Goal: Communication & Community: Ask a question

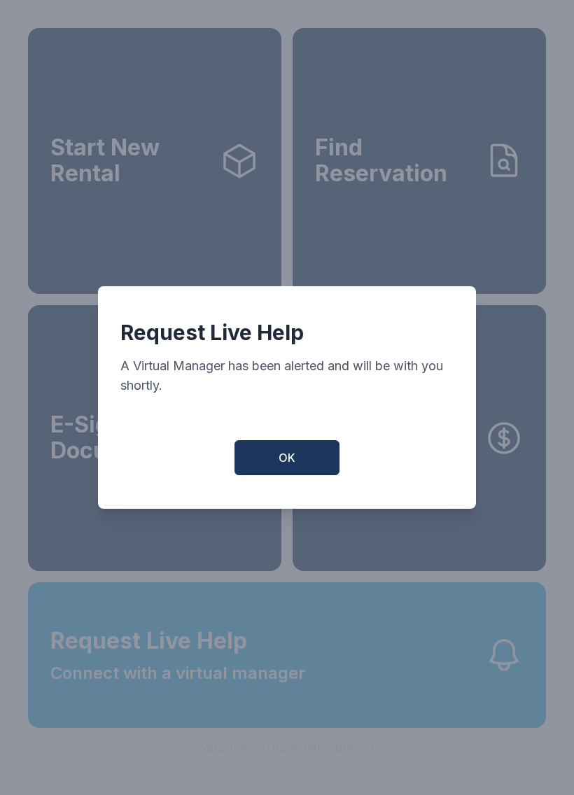
click at [323, 444] on div "Request Live Help A Virtual Manager has been alerted and will be with you short…" at bounding box center [287, 397] width 378 height 222
click at [315, 463] on button "OK" at bounding box center [286, 457] width 105 height 35
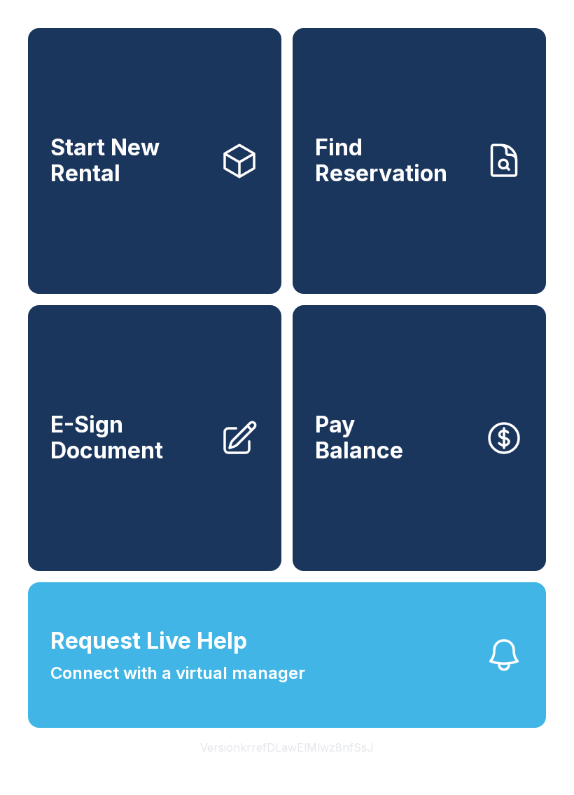
click at [450, 705] on button "Request Live Help Connect with a virtual manager" at bounding box center [287, 654] width 518 height 145
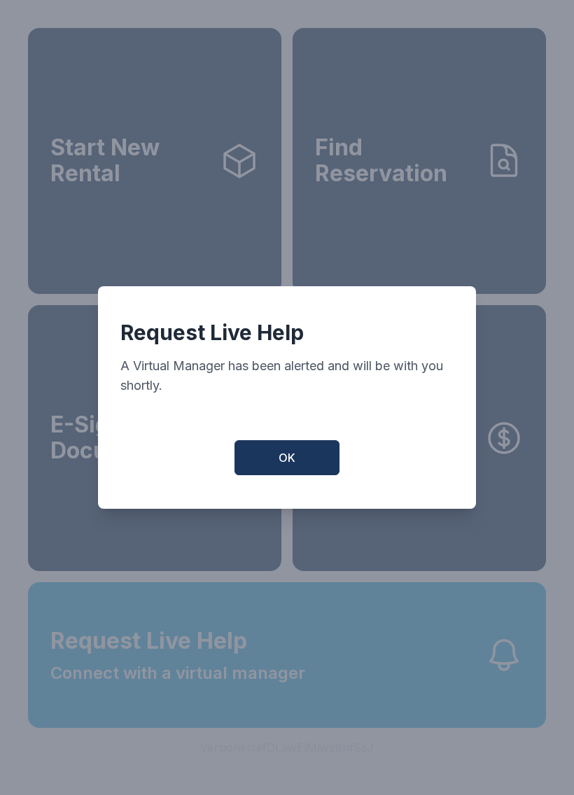
click at [296, 461] on button "OK" at bounding box center [286, 457] width 105 height 35
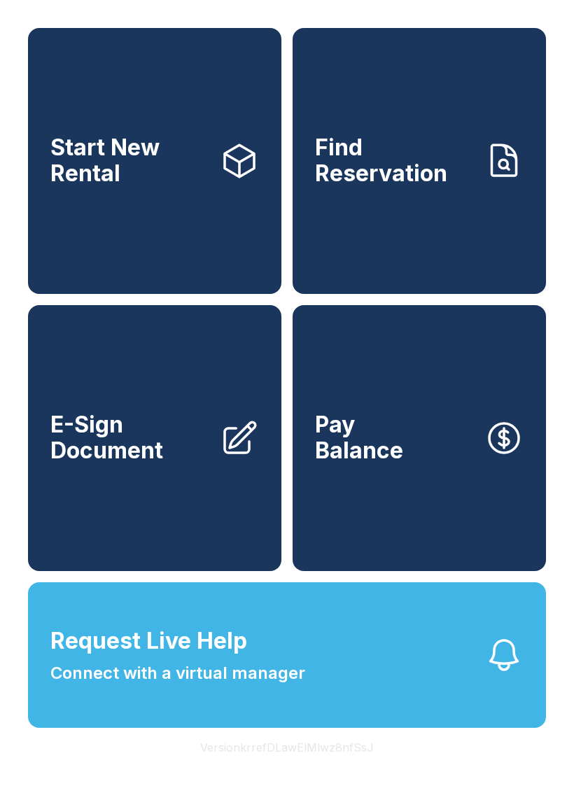
click at [326, 709] on button "Request Live Help Connect with a virtual manager" at bounding box center [287, 654] width 518 height 145
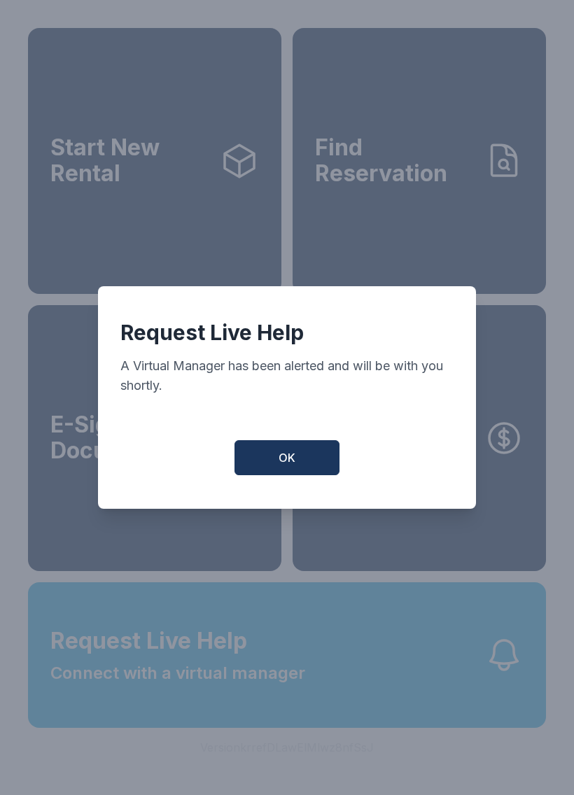
click at [321, 454] on button "OK" at bounding box center [286, 457] width 105 height 35
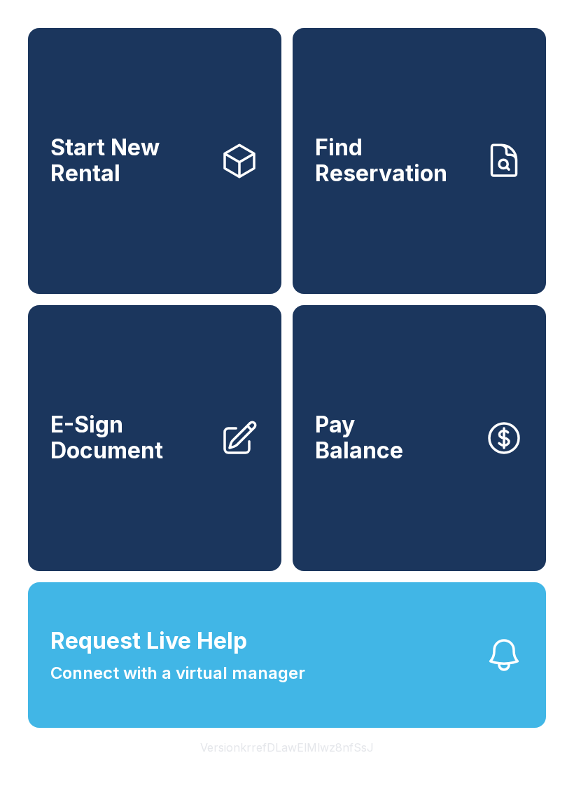
click at [345, 692] on button "Request Live Help Connect with a virtual manager" at bounding box center [287, 654] width 518 height 145
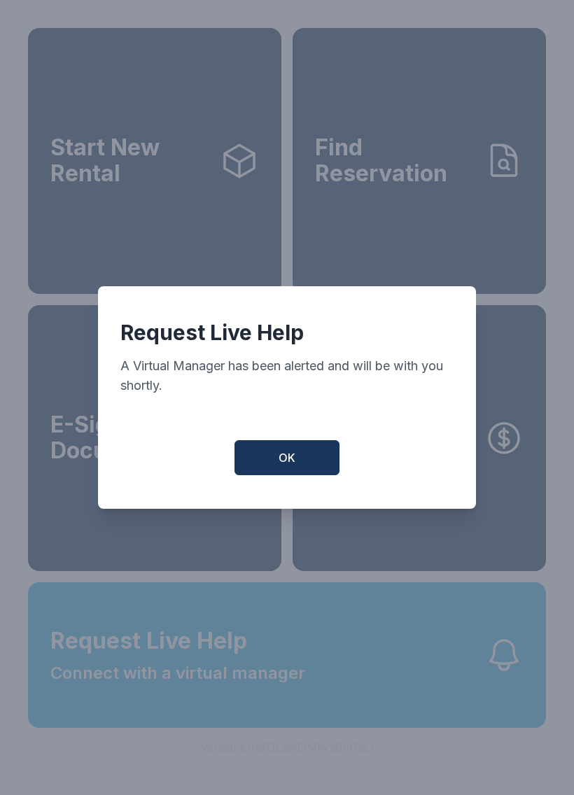
click at [315, 452] on button "OK" at bounding box center [286, 457] width 105 height 35
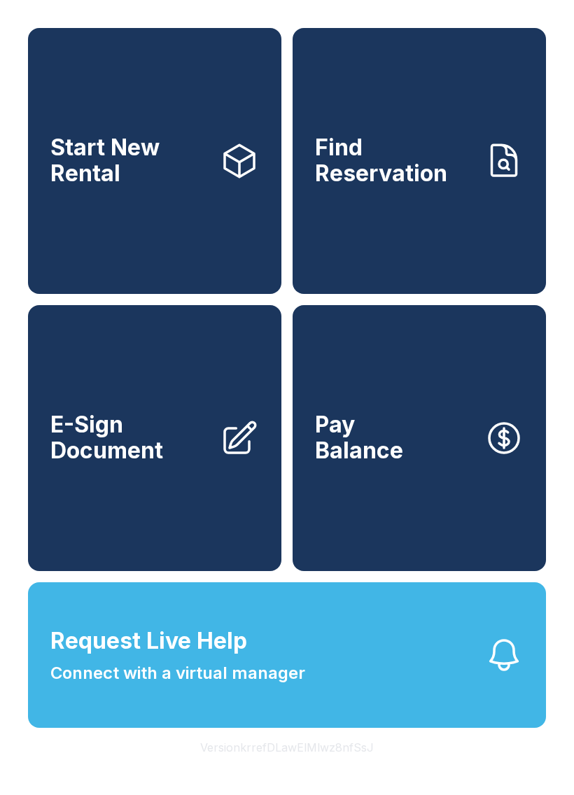
click at [274, 673] on span "Request Live Help Connect with a virtual manager" at bounding box center [177, 655] width 255 height 62
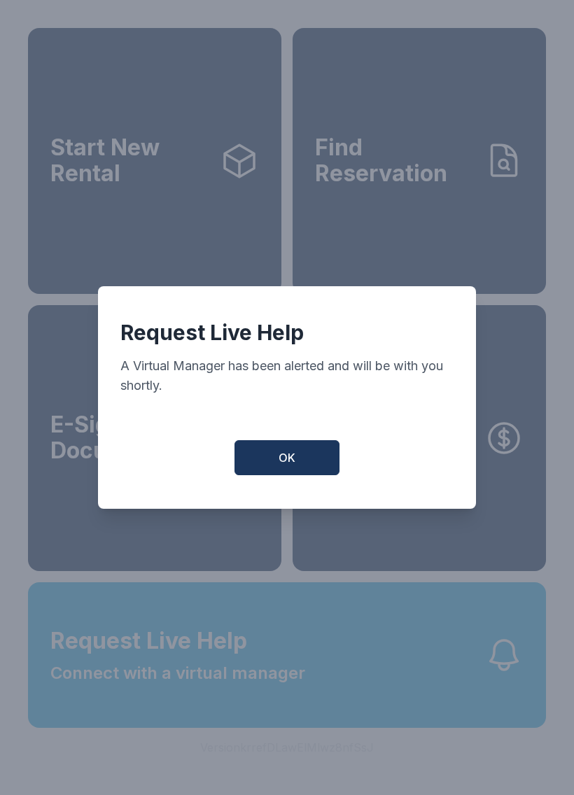
click at [283, 475] on button "OK" at bounding box center [286, 457] width 105 height 35
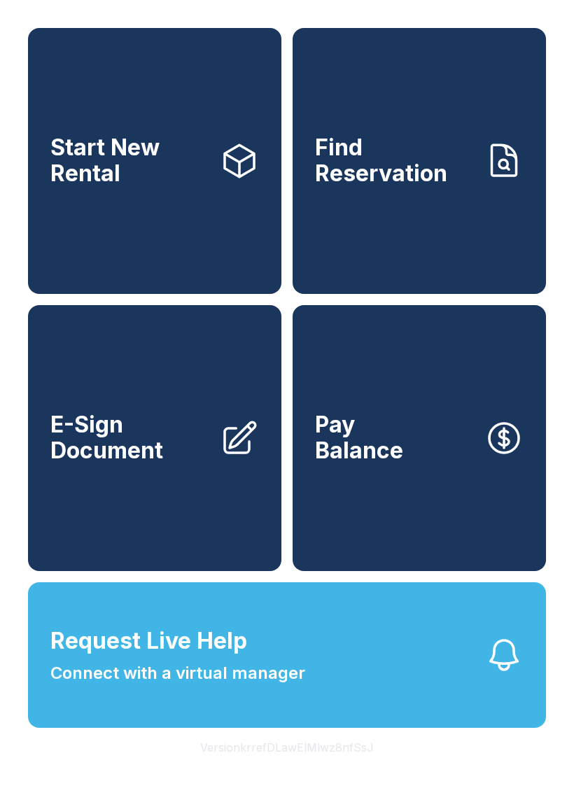
click at [318, 702] on button "Request Live Help Connect with a virtual manager" at bounding box center [287, 654] width 518 height 145
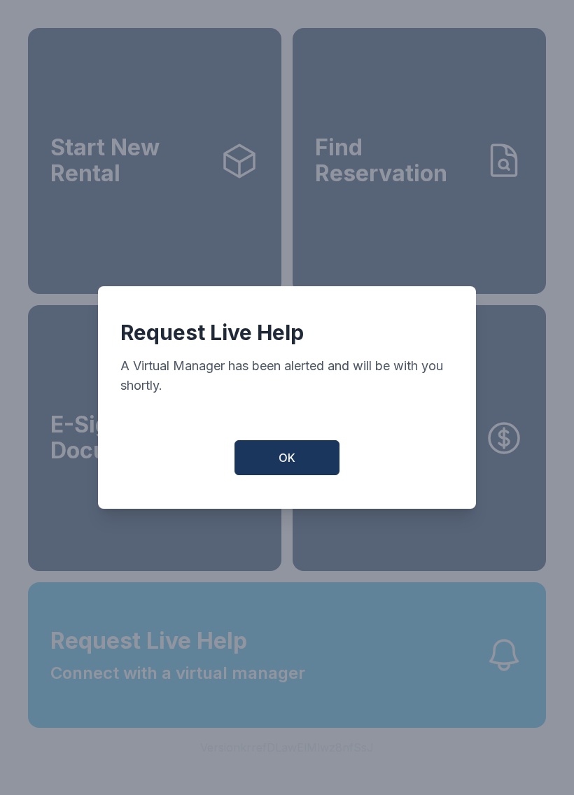
click at [298, 472] on button "OK" at bounding box center [286, 457] width 105 height 35
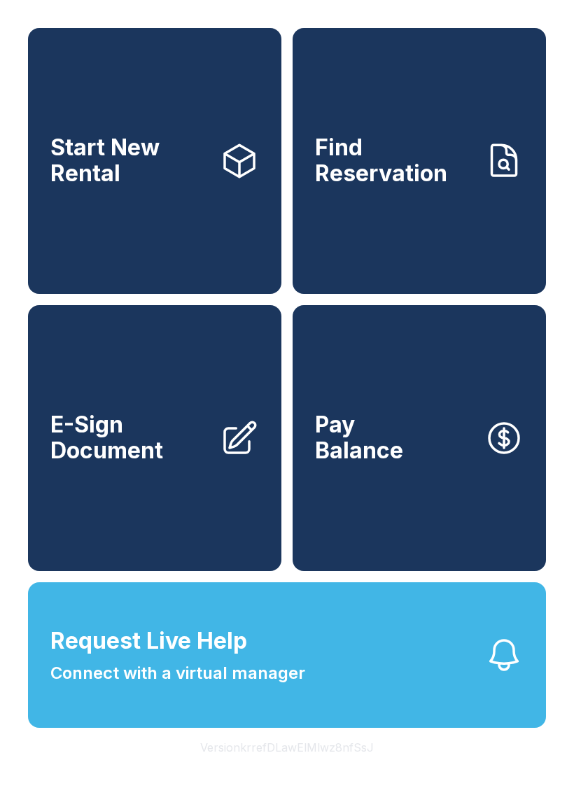
click at [348, 694] on button "Request Live Help Connect with a virtual manager" at bounding box center [287, 654] width 518 height 145
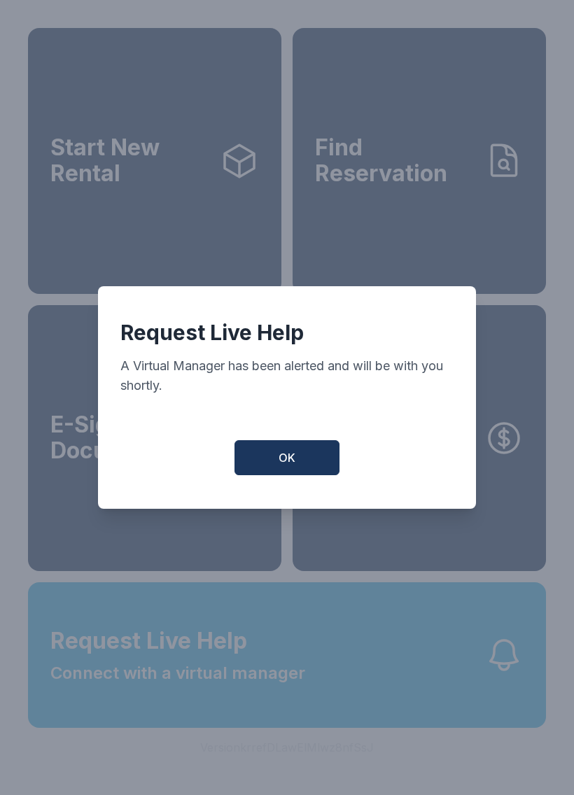
click at [287, 466] on span "OK" at bounding box center [286, 457] width 17 height 17
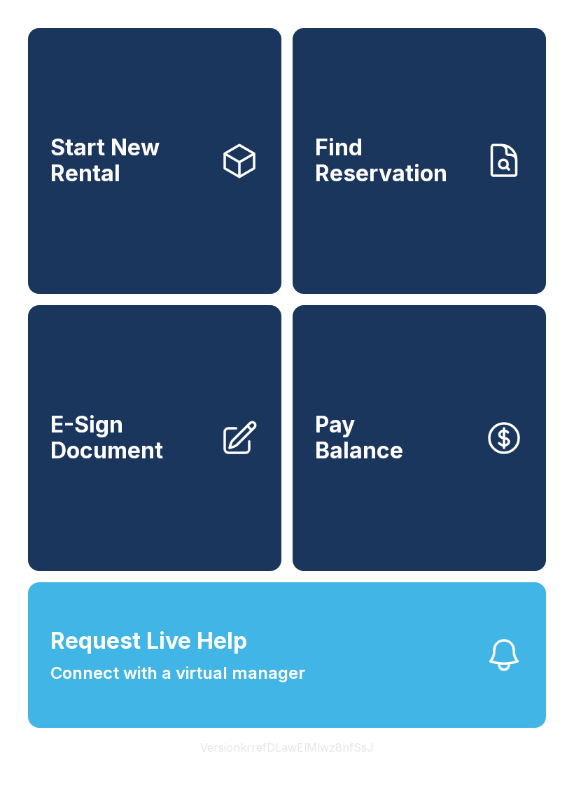
click at [360, 687] on button "Request Live Help Connect with a virtual manager" at bounding box center [287, 654] width 518 height 145
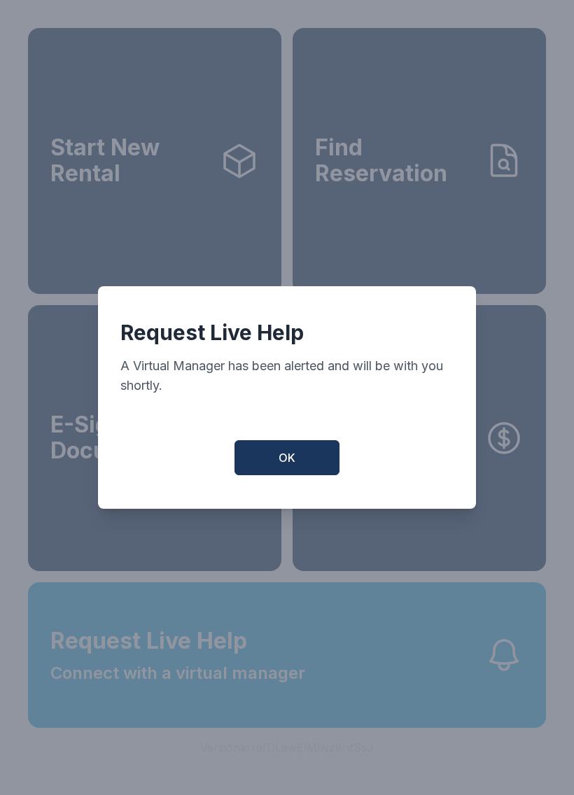
click at [276, 462] on button "OK" at bounding box center [286, 457] width 105 height 35
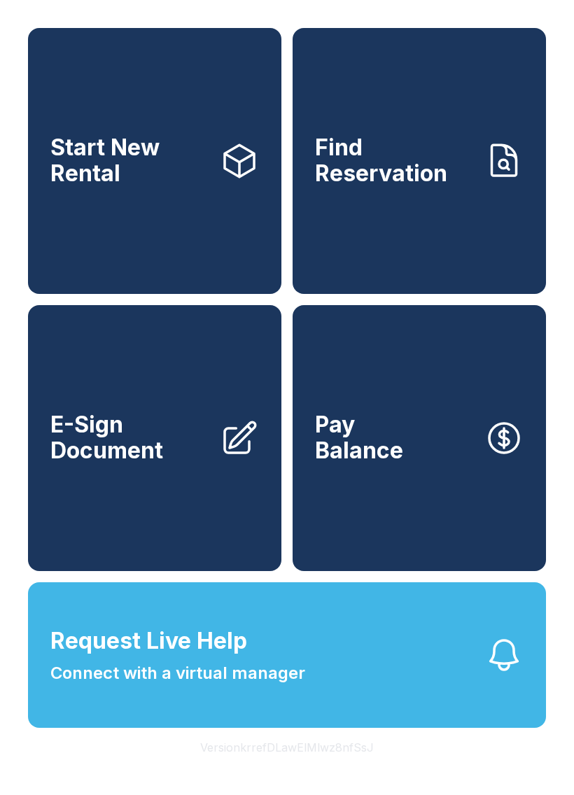
click at [341, 669] on button "Request Live Help Connect with a virtual manager" at bounding box center [287, 654] width 518 height 145
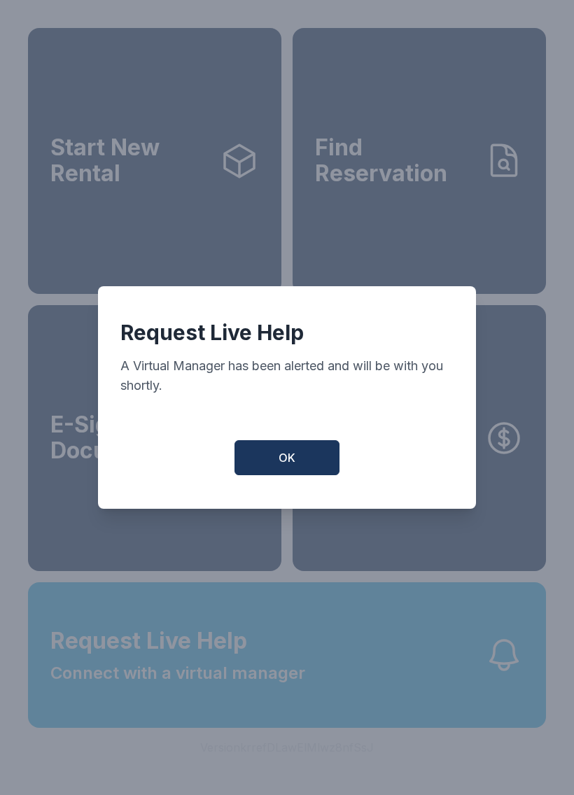
click at [284, 464] on span "OK" at bounding box center [286, 457] width 17 height 17
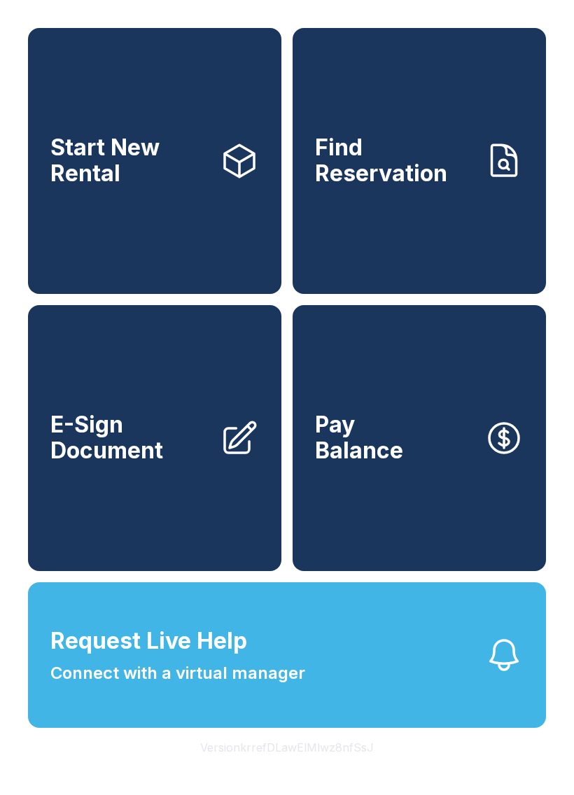
click at [385, 664] on button "Request Live Help Connect with a virtual manager" at bounding box center [287, 654] width 518 height 145
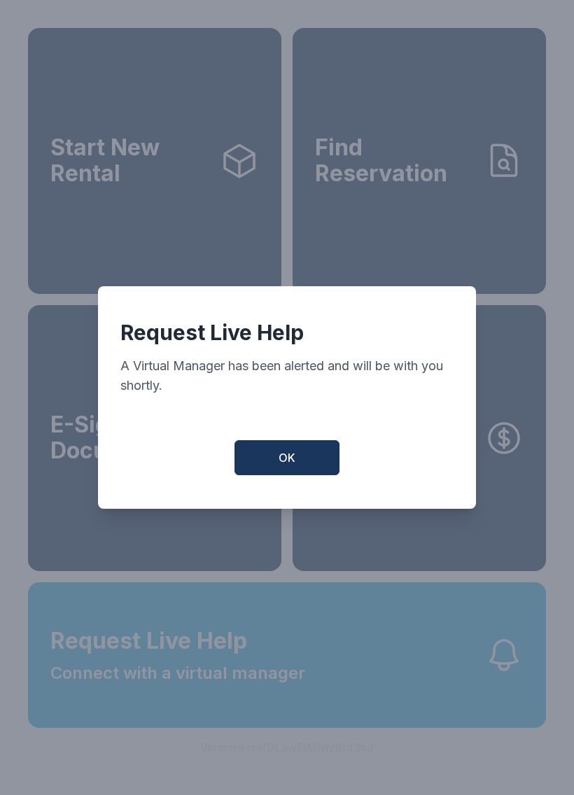
click at [274, 475] on button "OK" at bounding box center [286, 457] width 105 height 35
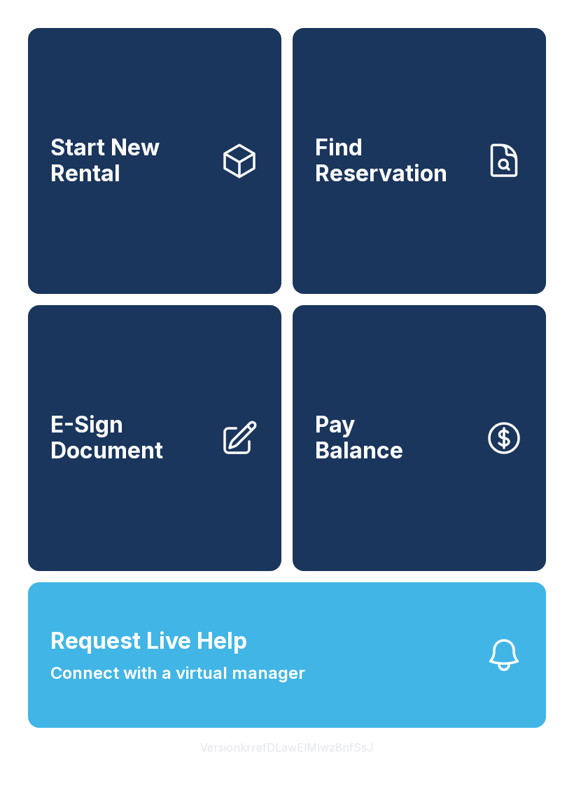
click at [513, 717] on button "Request Live Help Connect with a virtual manager" at bounding box center [287, 654] width 518 height 145
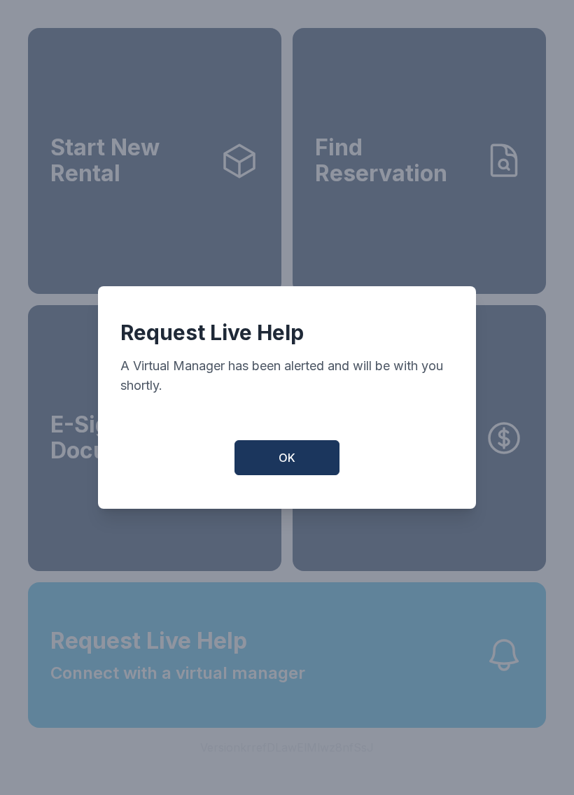
click at [273, 460] on button "OK" at bounding box center [286, 457] width 105 height 35
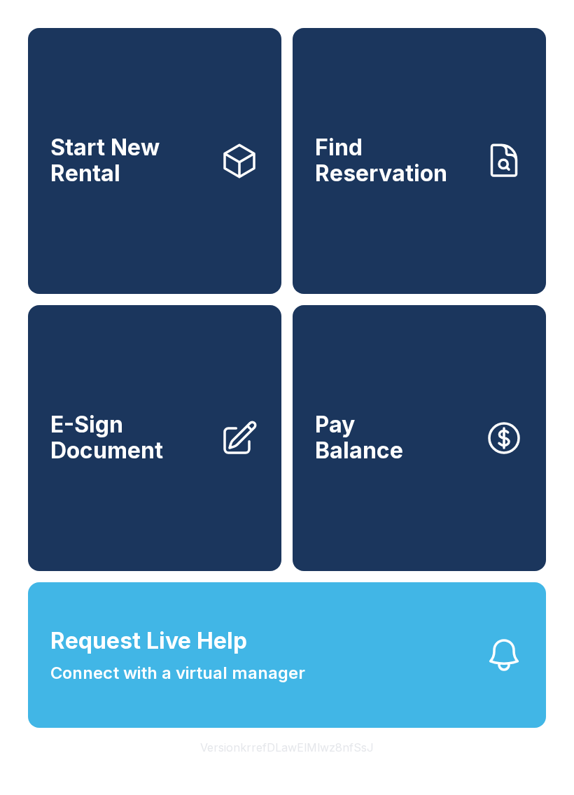
click at [515, 669] on icon "button" at bounding box center [503, 654] width 27 height 29
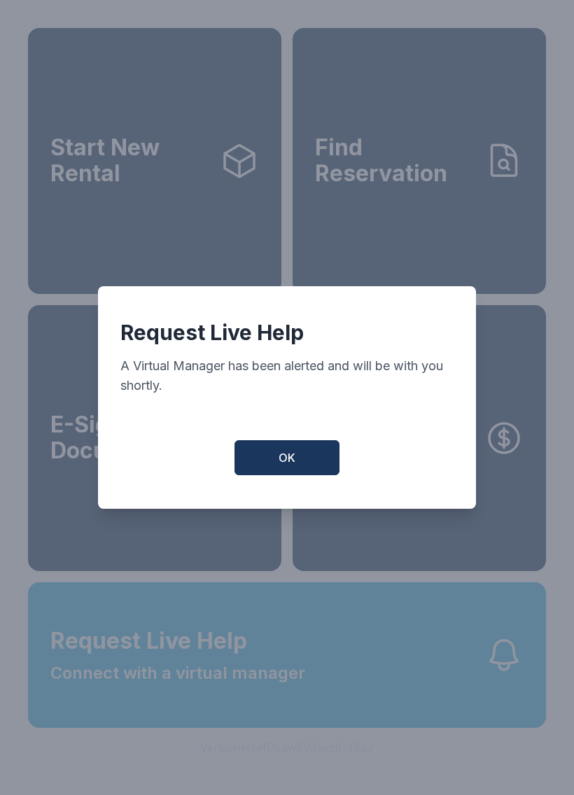
click at [278, 466] on span "OK" at bounding box center [286, 457] width 17 height 17
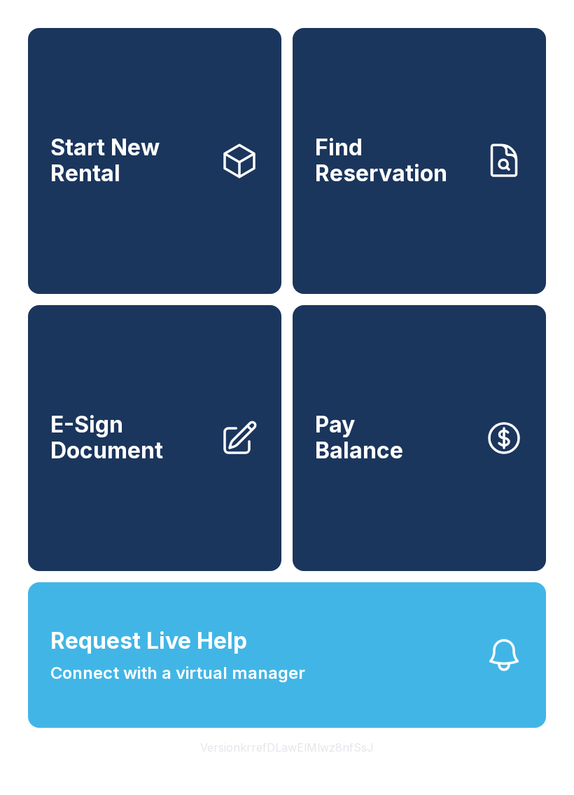
click at [413, 705] on button "Request Live Help Connect with a virtual manager" at bounding box center [287, 654] width 518 height 145
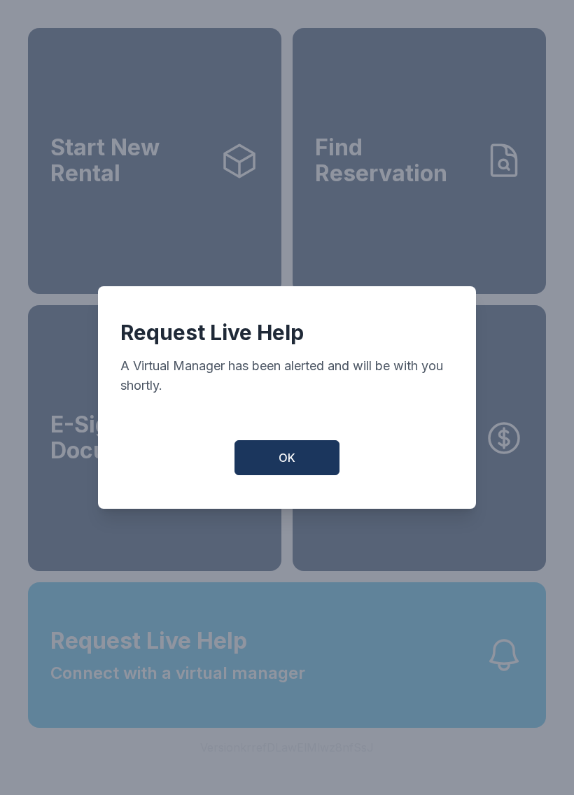
click at [276, 464] on button "OK" at bounding box center [286, 457] width 105 height 35
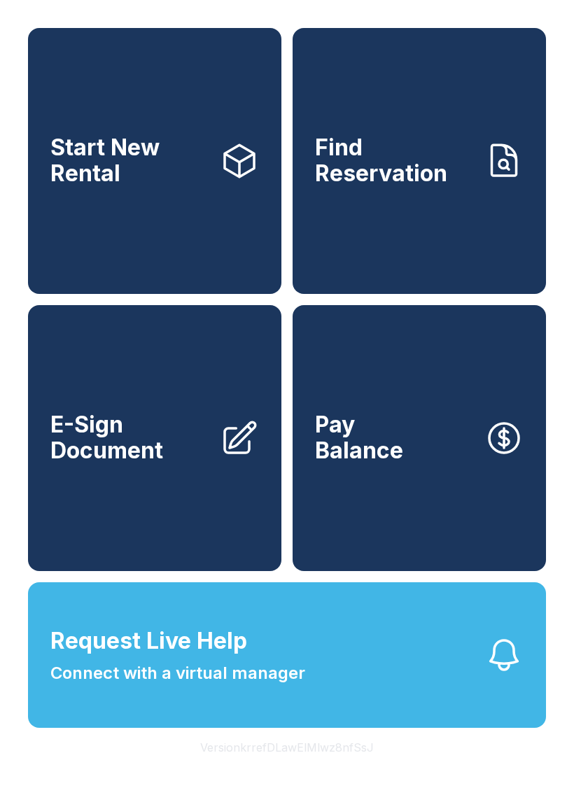
click at [369, 693] on button "Request Live Help Connect with a virtual manager" at bounding box center [287, 654] width 518 height 145
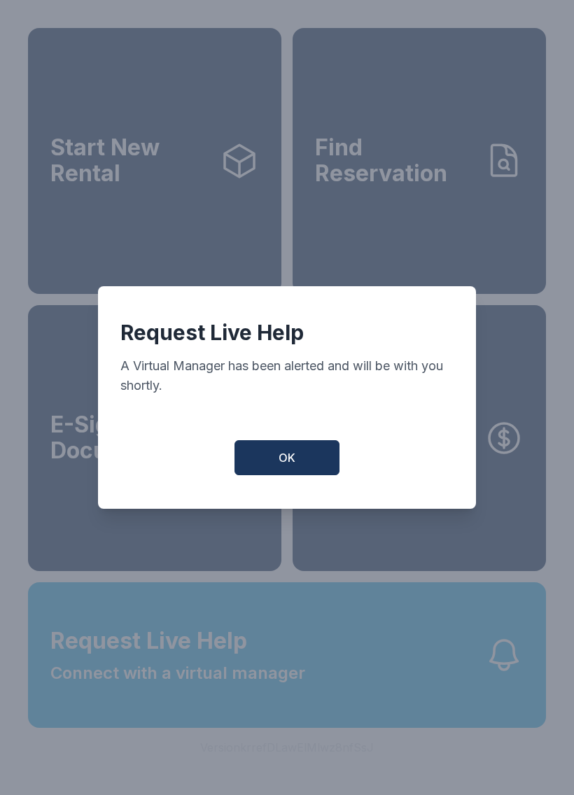
click at [270, 459] on button "OK" at bounding box center [286, 457] width 105 height 35
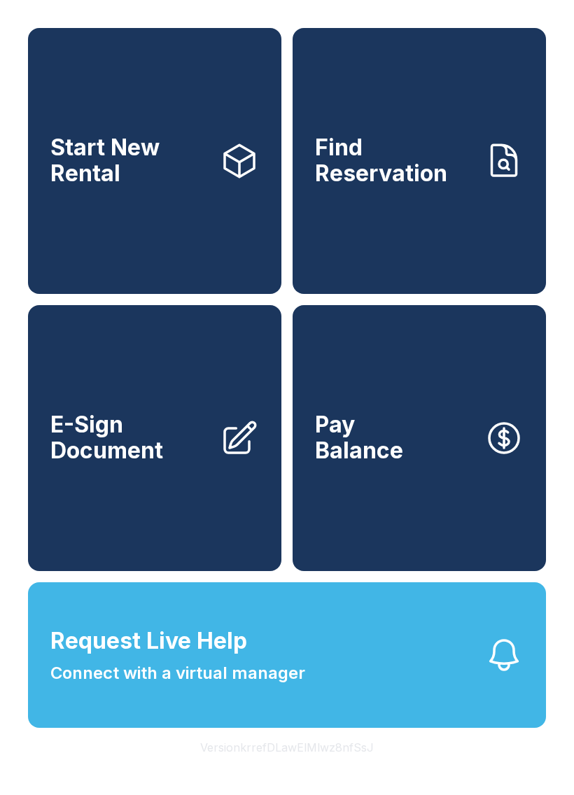
click at [361, 713] on button "Request Live Help Connect with a virtual manager" at bounding box center [287, 654] width 518 height 145
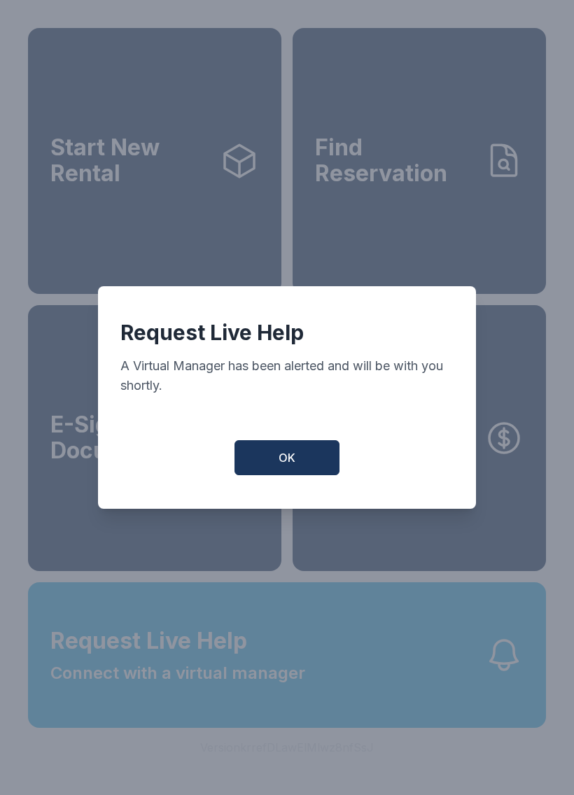
click at [277, 459] on button "OK" at bounding box center [286, 457] width 105 height 35
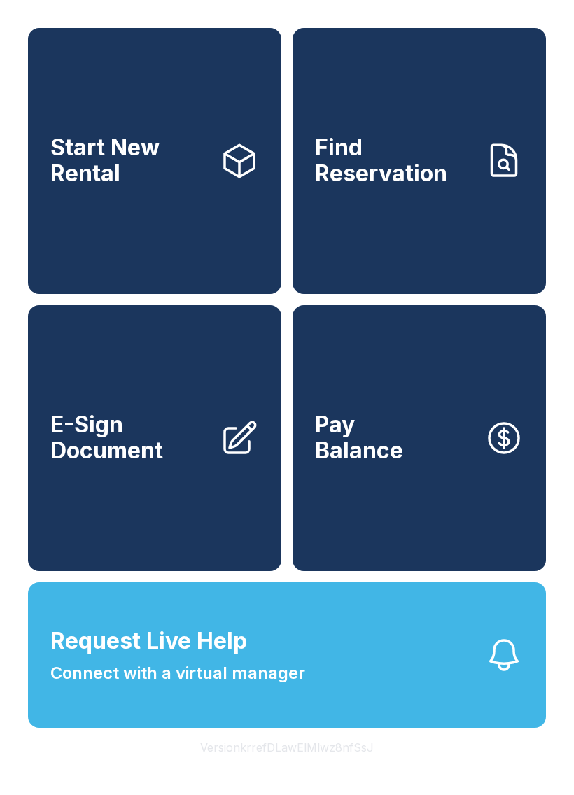
click at [340, 692] on button "Request Live Help Connect with a virtual manager" at bounding box center [287, 654] width 518 height 145
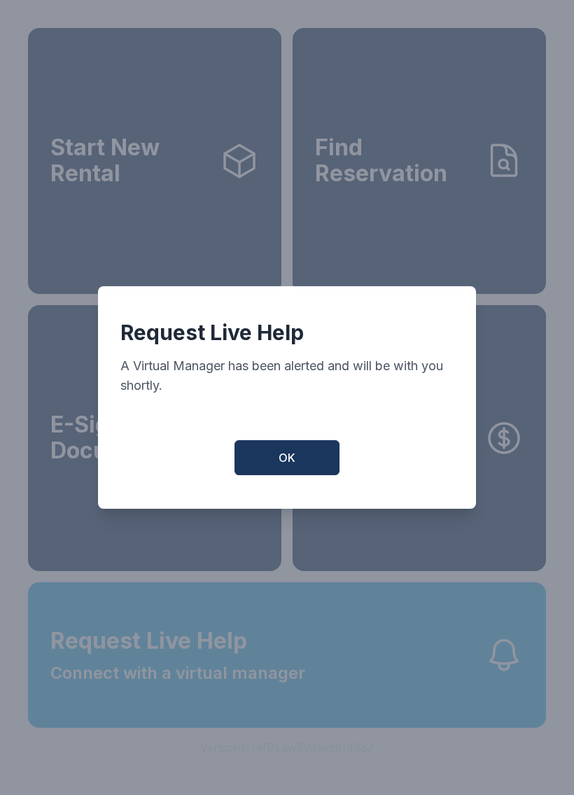
click at [281, 457] on span "OK" at bounding box center [286, 457] width 17 height 17
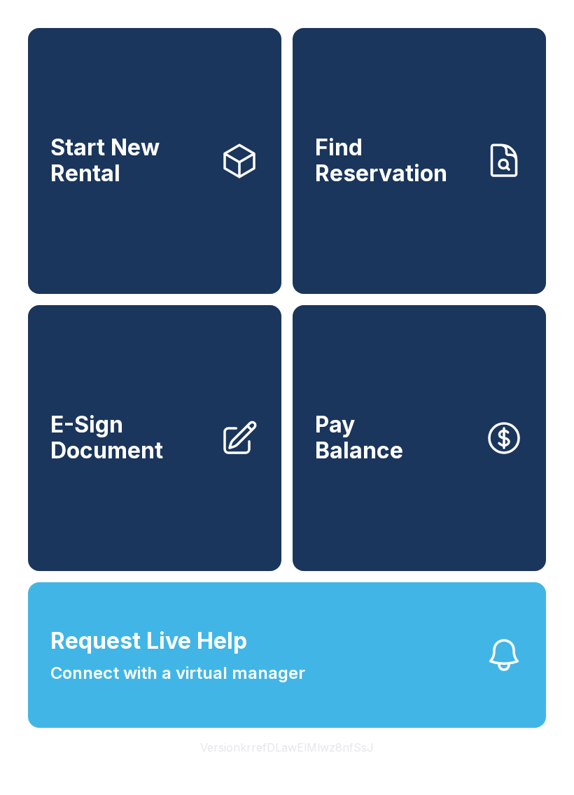
click at [348, 712] on button "Request Live Help Connect with a virtual manager" at bounding box center [287, 654] width 518 height 145
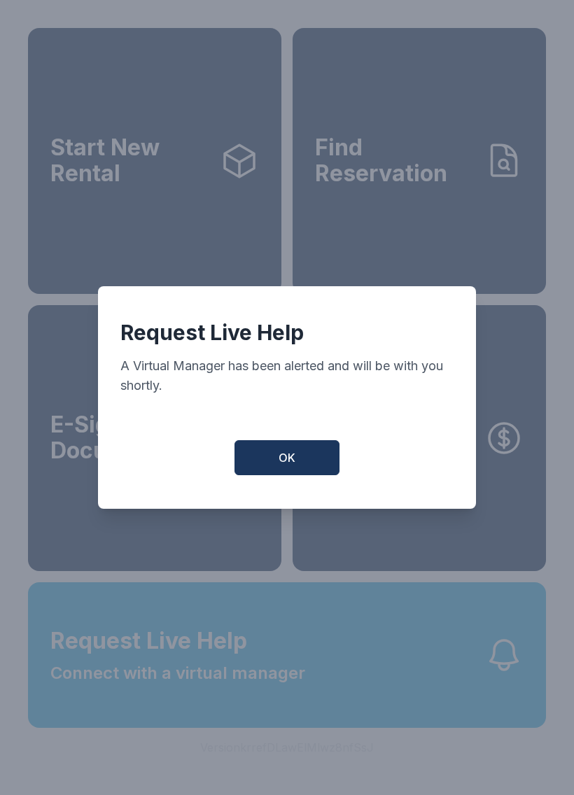
click at [273, 464] on button "OK" at bounding box center [286, 457] width 105 height 35
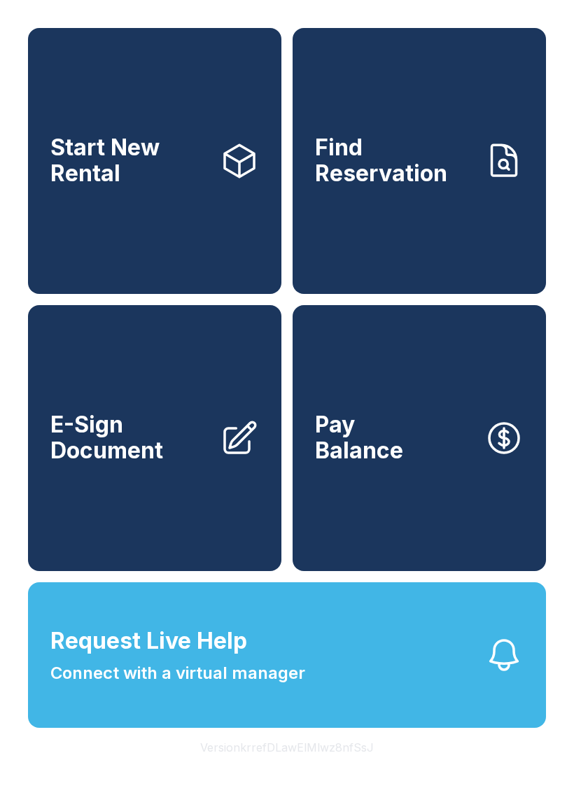
click at [337, 706] on button "Request Live Help Connect with a virtual manager" at bounding box center [287, 654] width 518 height 145
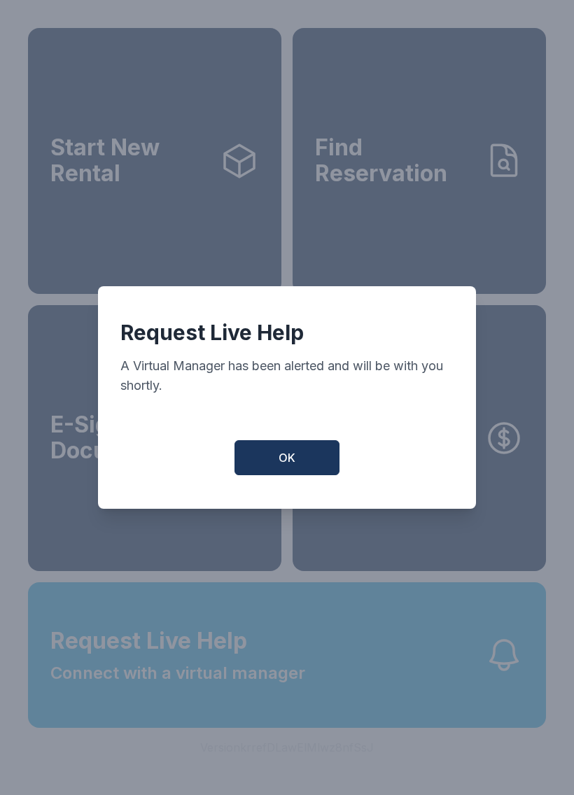
click at [268, 465] on button "OK" at bounding box center [286, 457] width 105 height 35
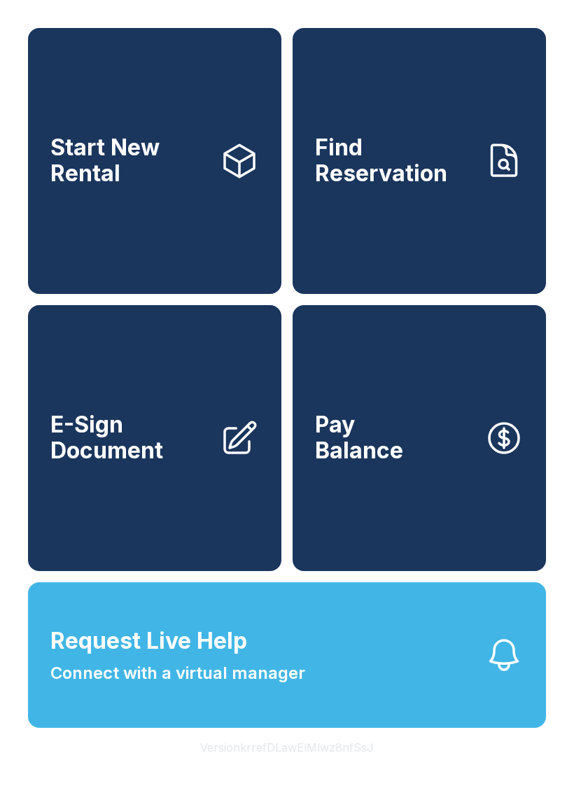
click at [297, 686] on span "Connect with a virtual manager" at bounding box center [177, 672] width 255 height 25
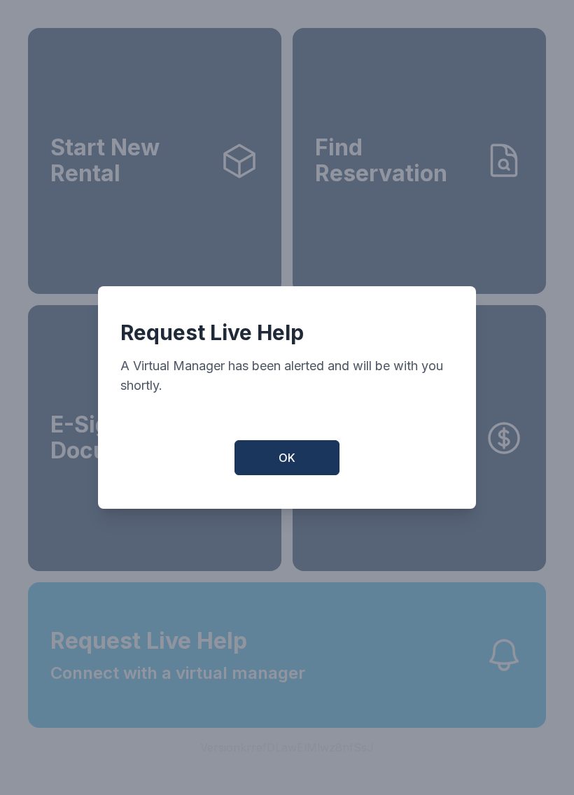
click at [279, 448] on button "OK" at bounding box center [286, 457] width 105 height 35
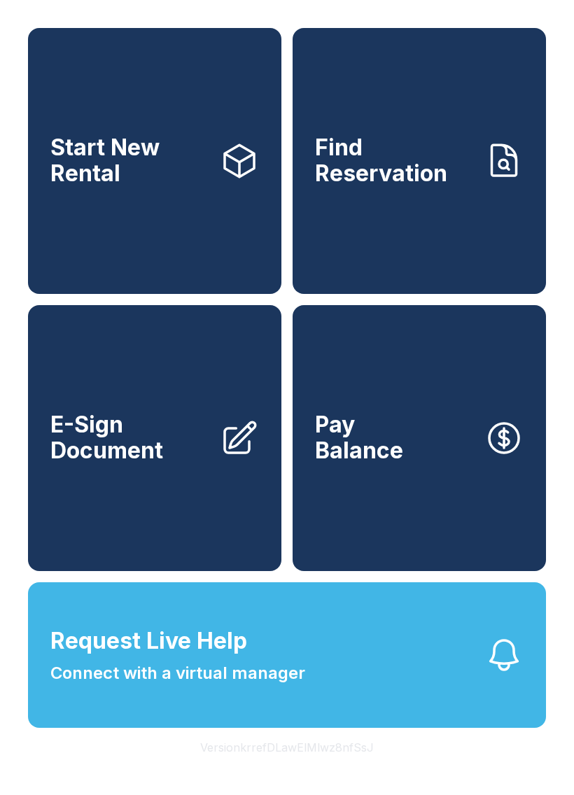
click at [327, 707] on button "Request Live Help Connect with a virtual manager" at bounding box center [287, 654] width 518 height 145
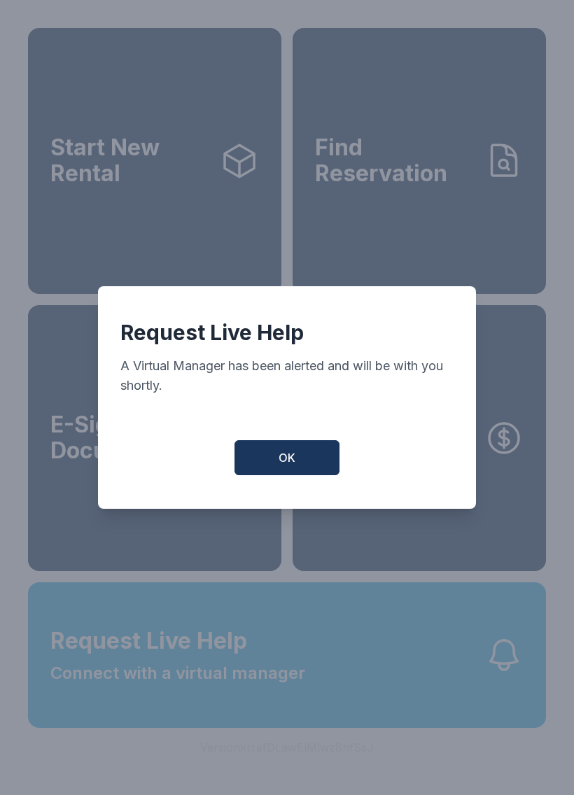
click at [282, 450] on button "OK" at bounding box center [286, 457] width 105 height 35
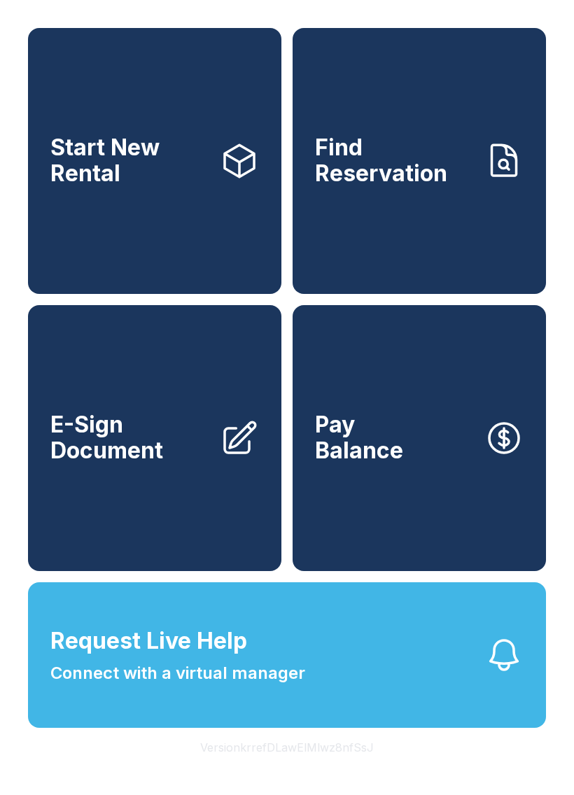
click at [337, 701] on button "Request Live Help Connect with a virtual manager" at bounding box center [287, 654] width 518 height 145
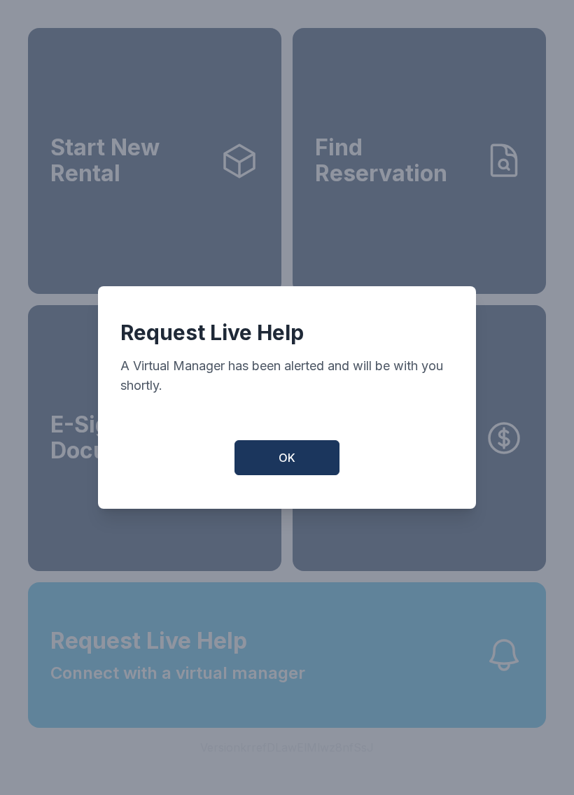
click at [285, 457] on span "OK" at bounding box center [286, 457] width 17 height 17
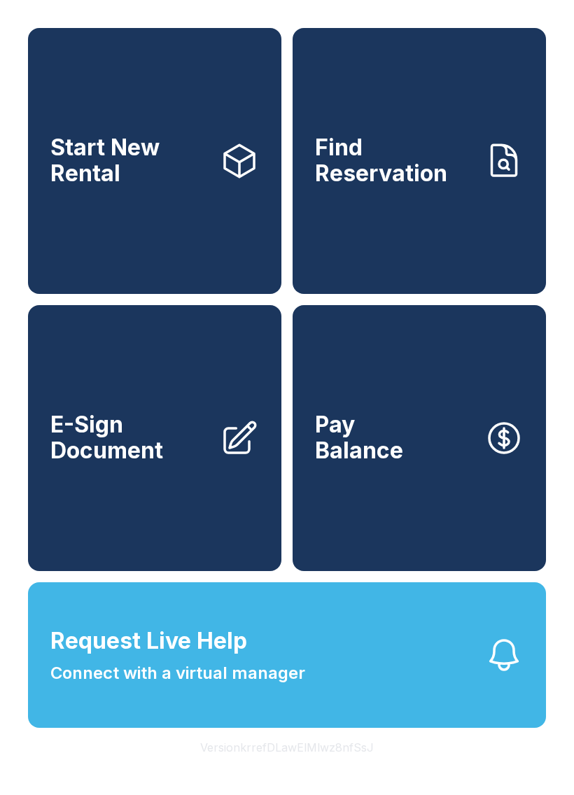
click at [157, 686] on span "Connect with a virtual manager" at bounding box center [177, 672] width 255 height 25
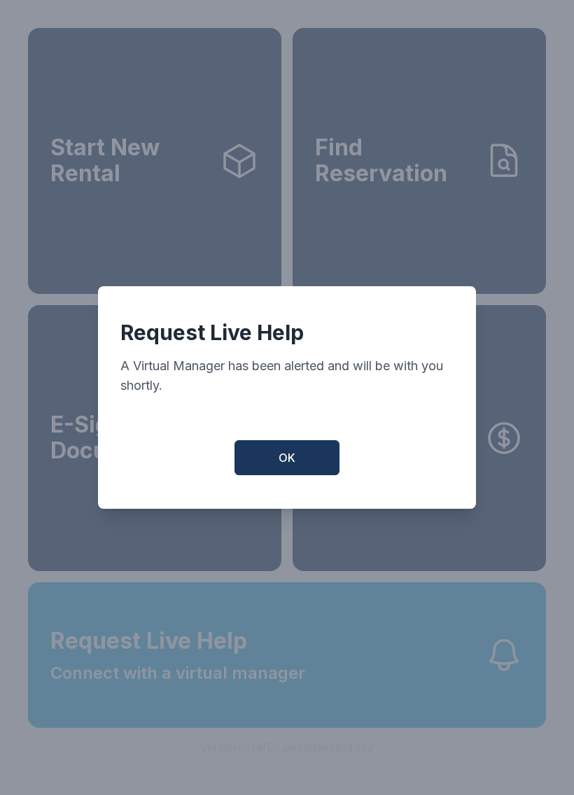
click at [287, 463] on span "OK" at bounding box center [286, 457] width 17 height 17
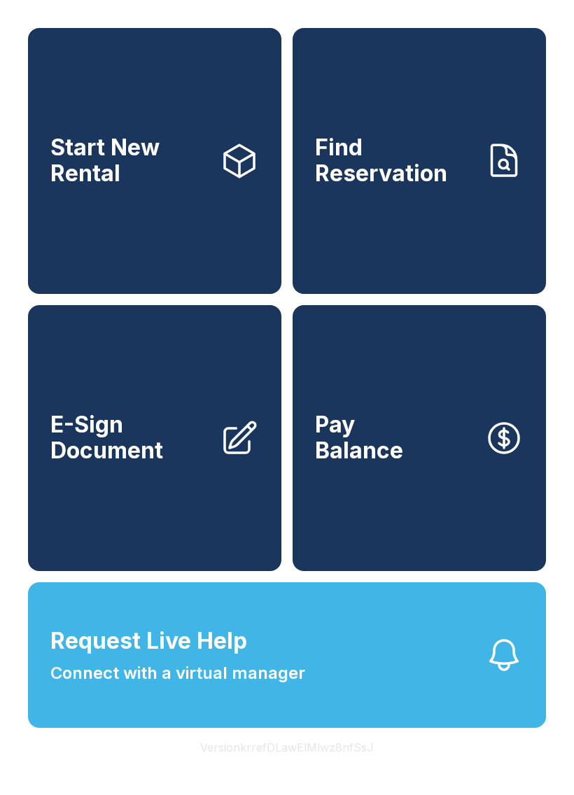
click at [338, 709] on button "Request Live Help Connect with a virtual manager" at bounding box center [287, 654] width 518 height 145
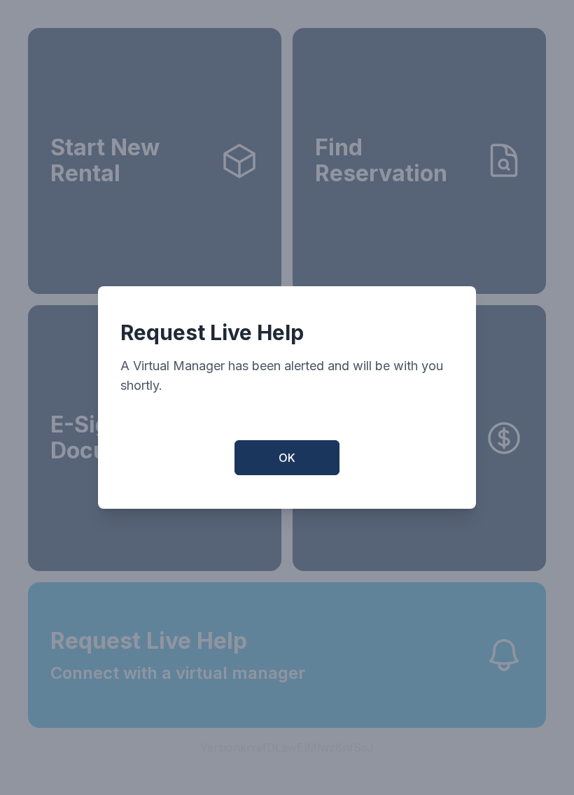
click at [284, 466] on span "OK" at bounding box center [286, 457] width 17 height 17
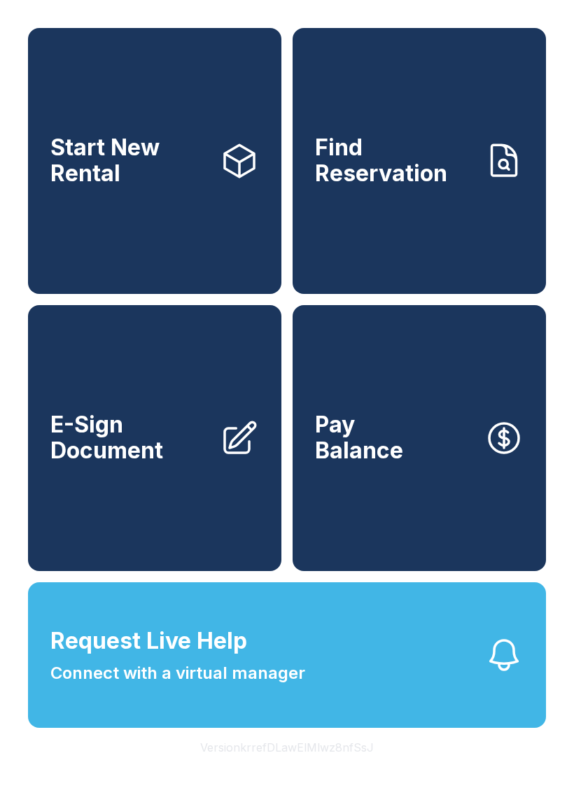
click at [360, 693] on button "Request Live Help Connect with a virtual manager" at bounding box center [287, 654] width 518 height 145
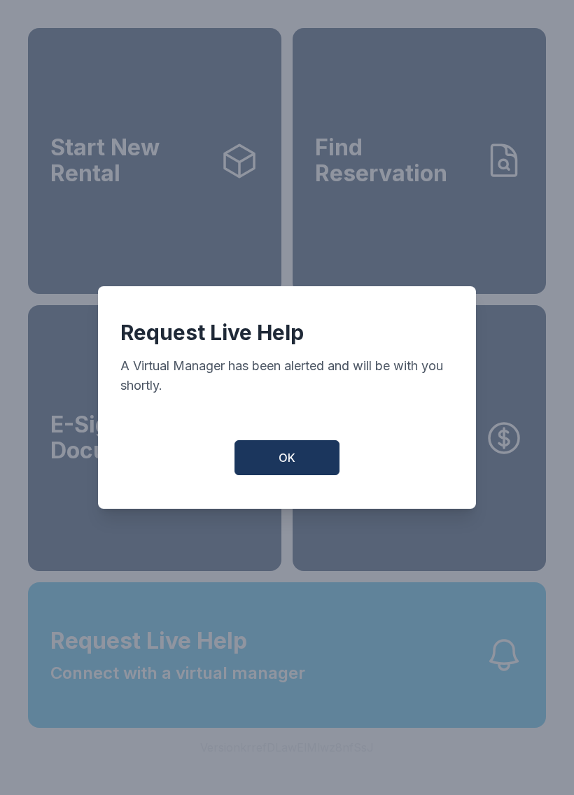
click at [274, 466] on button "OK" at bounding box center [286, 457] width 105 height 35
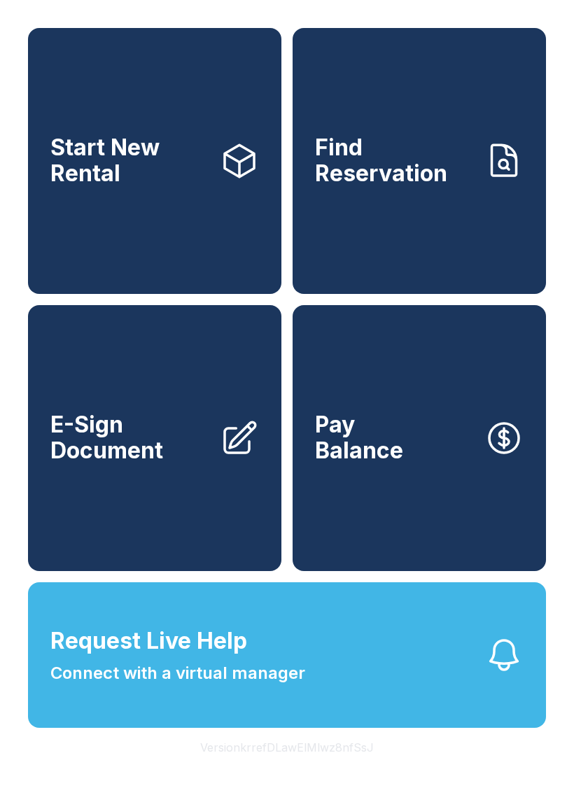
click at [273, 466] on button "OK" at bounding box center [287, 455] width 100 height 34
click at [303, 485] on button "Pay Balance" at bounding box center [418, 438] width 253 height 266
